Goal: Task Accomplishment & Management: Manage account settings

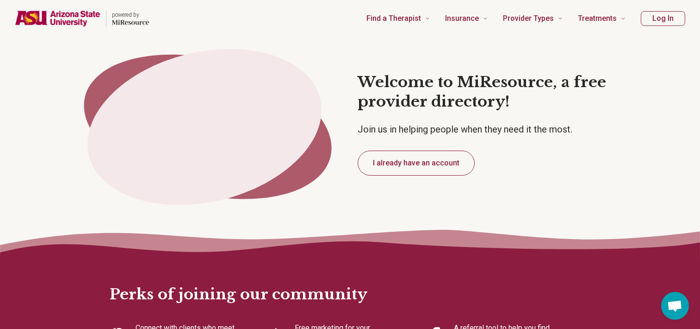
type textarea "*"
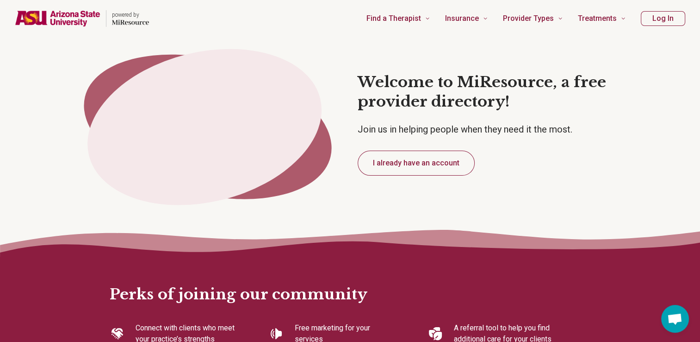
click at [670, 17] on button "Log In" at bounding box center [663, 18] width 44 height 15
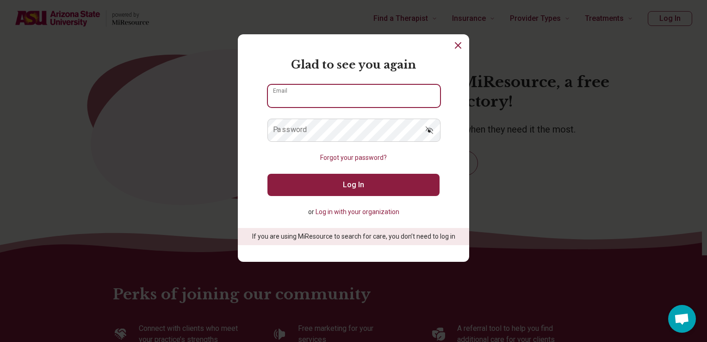
click at [307, 104] on input "Email" at bounding box center [354, 96] width 172 height 22
paste input "**********"
type input "**********"
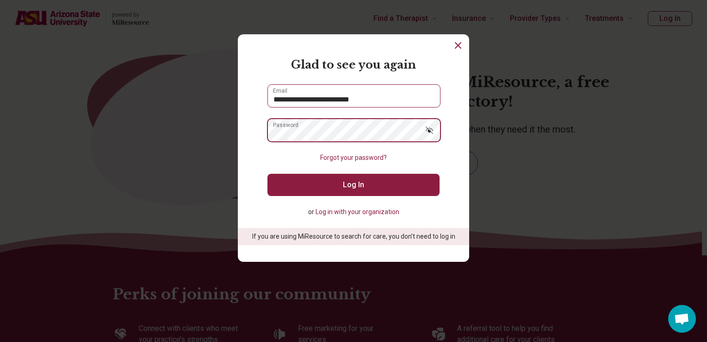
click at [267, 174] on button "Log In" at bounding box center [353, 185] width 172 height 22
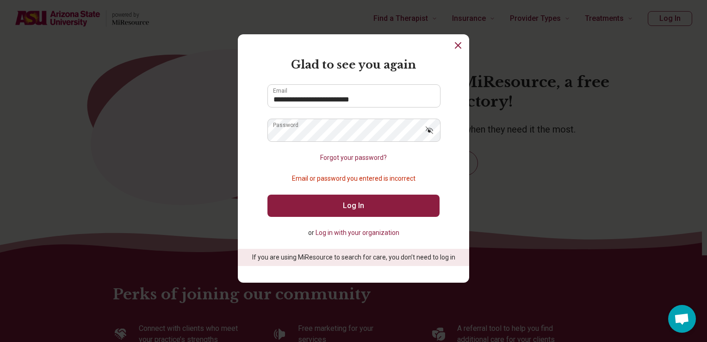
click at [331, 197] on button "Log In" at bounding box center [353, 205] width 172 height 22
click at [427, 131] on icon "Show password" at bounding box center [429, 129] width 9 height 9
click at [354, 204] on button "Log In" at bounding box center [353, 205] width 172 height 22
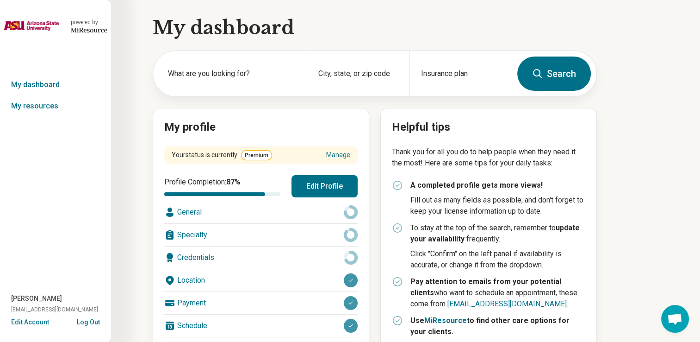
click at [324, 179] on button "Edit Profile" at bounding box center [325, 186] width 66 height 22
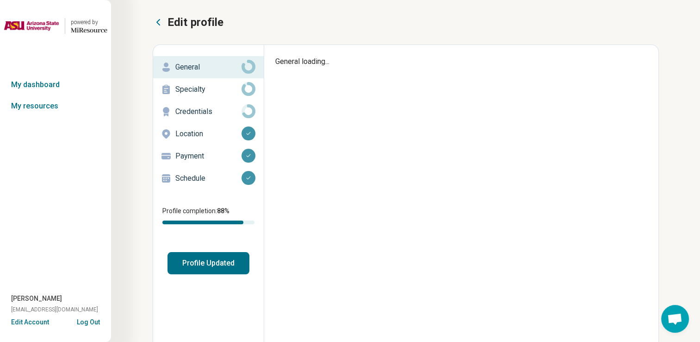
type textarea "*"
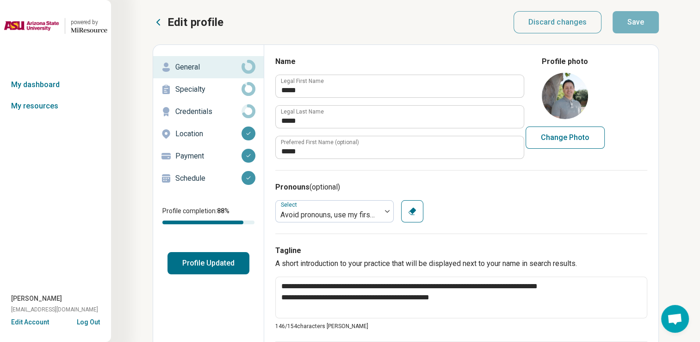
click at [235, 255] on button "Profile Updated" at bounding box center [209, 263] width 82 height 22
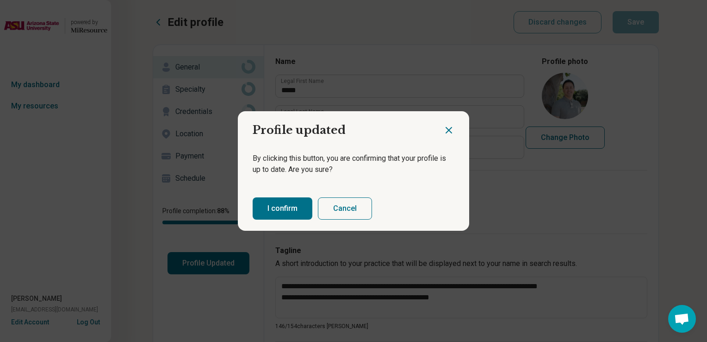
click at [292, 210] on button "I confirm" at bounding box center [283, 208] width 60 height 22
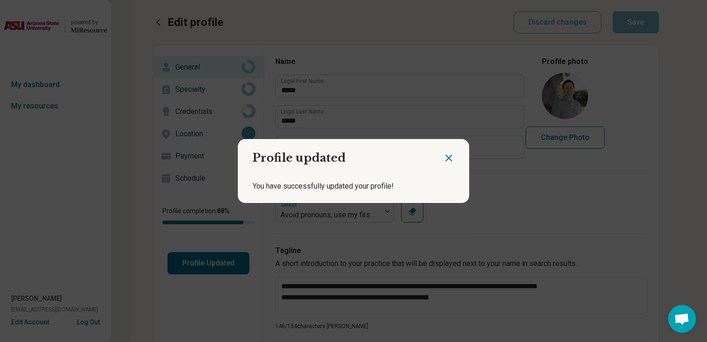
click at [446, 160] on icon "Close dialog" at bounding box center [449, 158] width 6 height 6
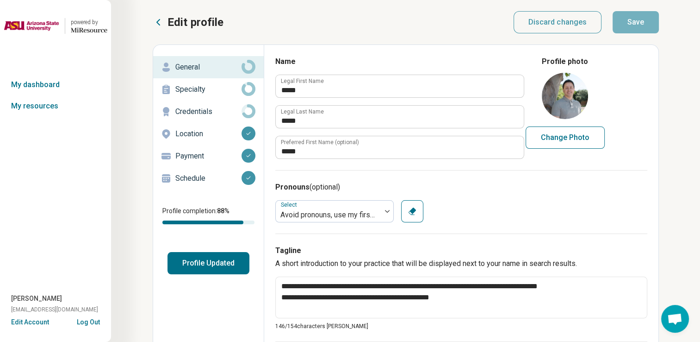
click at [565, 99] on img at bounding box center [565, 96] width 46 height 46
click at [71, 79] on link "My dashboard" at bounding box center [55, 84] width 111 height 21
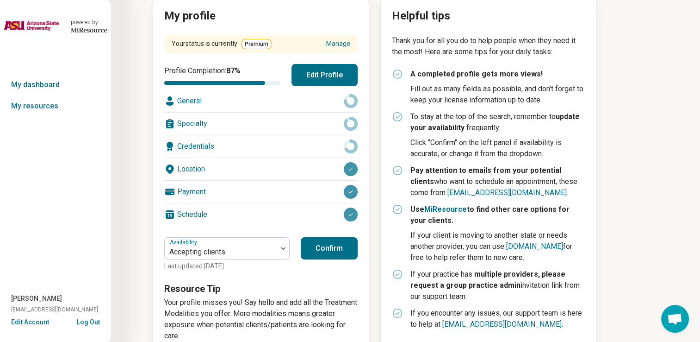
scroll to position [95, 0]
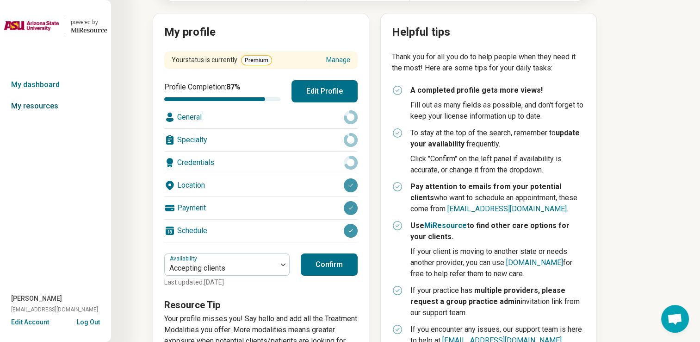
click at [64, 112] on link "My resources" at bounding box center [55, 105] width 111 height 21
